Goal: Information Seeking & Learning: Learn about a topic

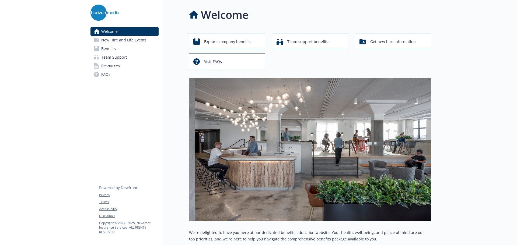
click at [109, 49] on span "Benefits" at bounding box center [108, 48] width 15 height 9
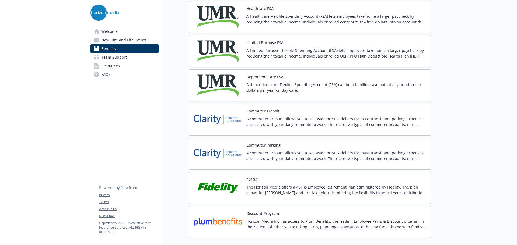
click at [367, 184] on div "401(k) The Horizon Media offers a 401(k) Employee Retirement Plan administered …" at bounding box center [337, 188] width 180 height 23
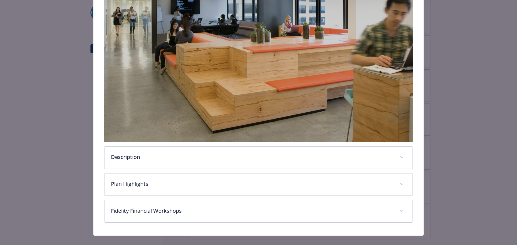
scroll to position [148, 0]
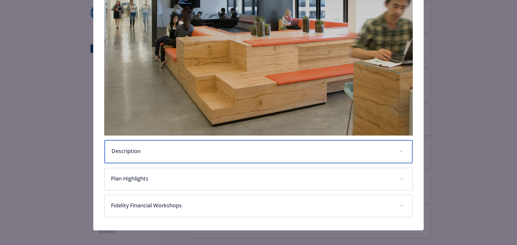
click at [183, 141] on div "Description" at bounding box center [259, 151] width 309 height 23
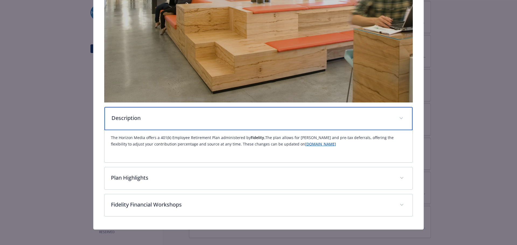
scroll to position [182, 0]
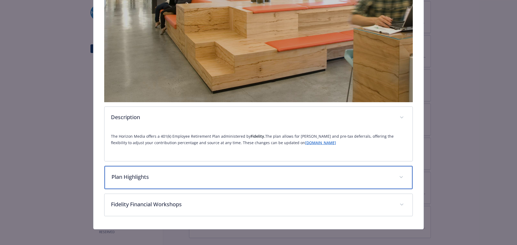
click at [200, 171] on div "Plan Highlights" at bounding box center [259, 177] width 309 height 23
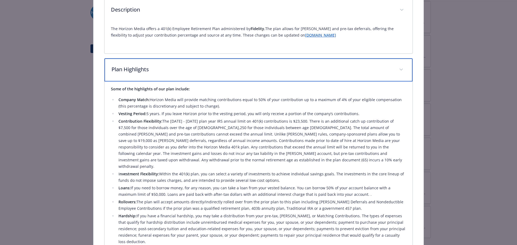
scroll to position [343, 0]
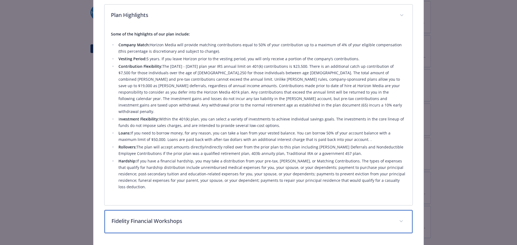
click at [198, 217] on p "Fidelity Financial Workshops" at bounding box center [253, 221] width 282 height 8
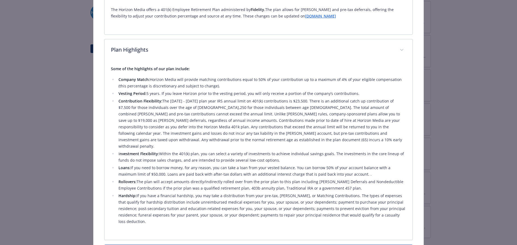
scroll to position [178, 0]
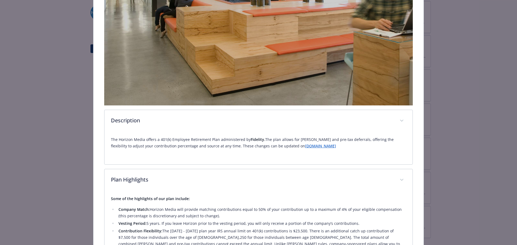
click at [305, 145] on link "[DOMAIN_NAME]" at bounding box center [320, 146] width 31 height 5
